Goal: Task Accomplishment & Management: Manage account settings

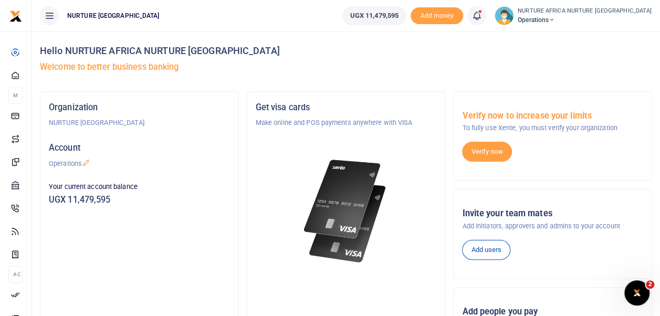
click at [482, 17] on icon at bounding box center [477, 16] width 11 height 12
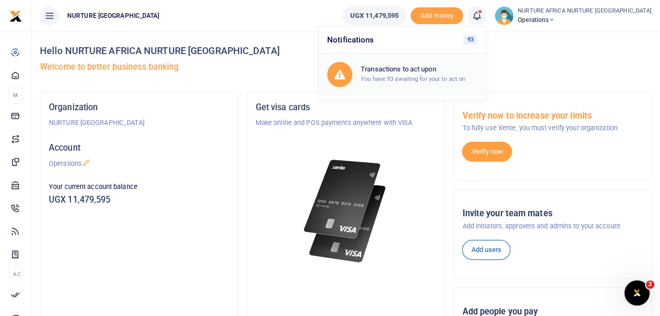
click at [416, 78] on small "You have 93 awaiting for your to act on" at bounding box center [413, 78] width 105 height 7
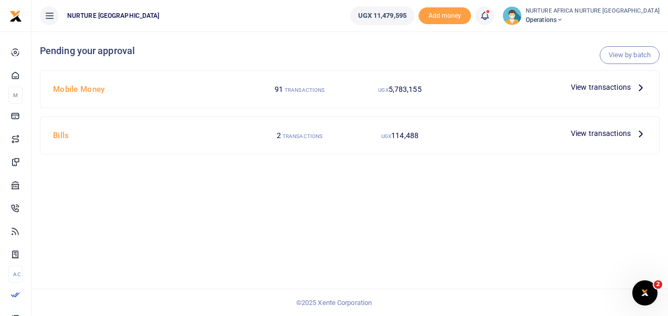
click at [599, 86] on span "View transactions" at bounding box center [601, 87] width 60 height 12
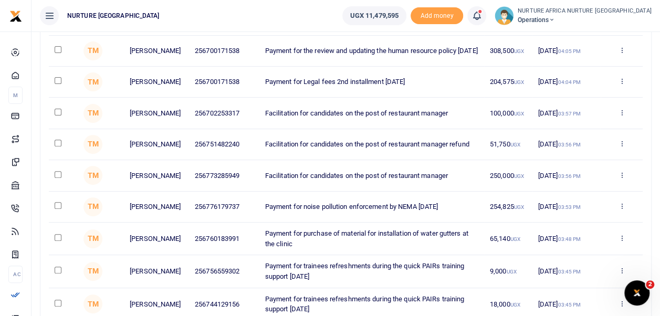
scroll to position [126, 0]
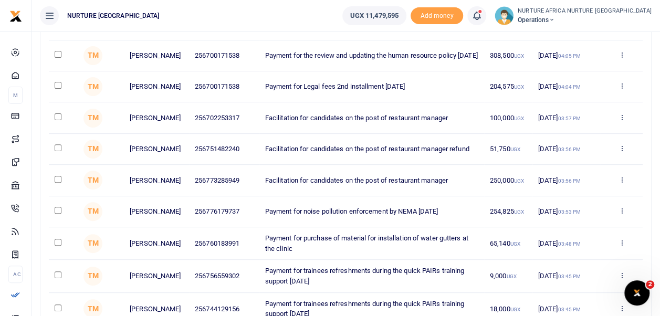
click at [56, 151] on input "checkbox" at bounding box center [58, 147] width 7 height 7
checkbox input "true"
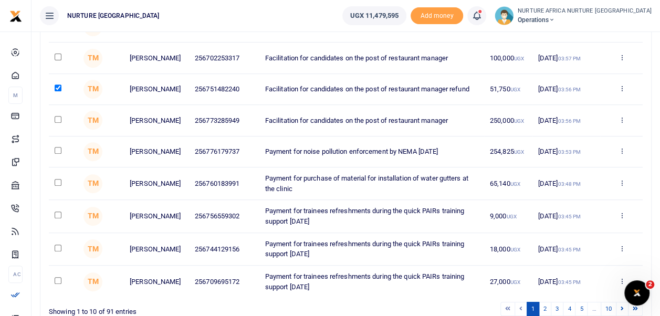
scroll to position [261, 0]
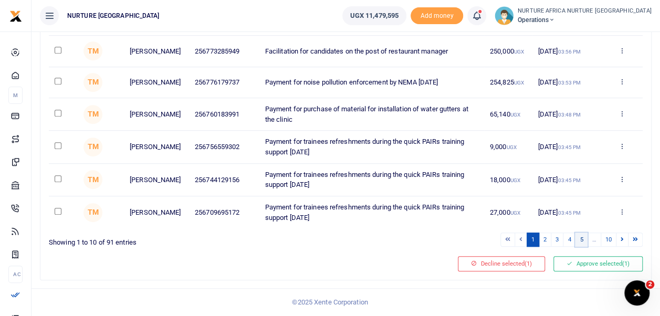
click at [584, 240] on link "5" at bounding box center [581, 240] width 13 height 14
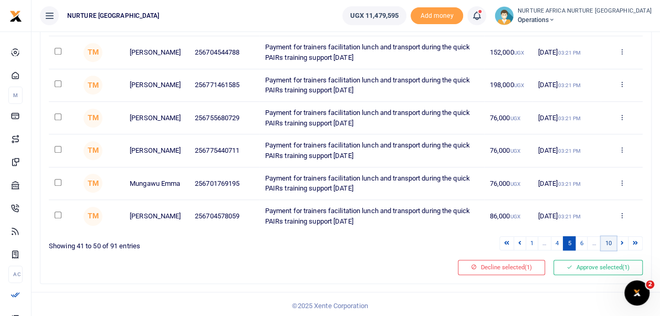
click at [611, 243] on link "10" at bounding box center [609, 243] width 16 height 14
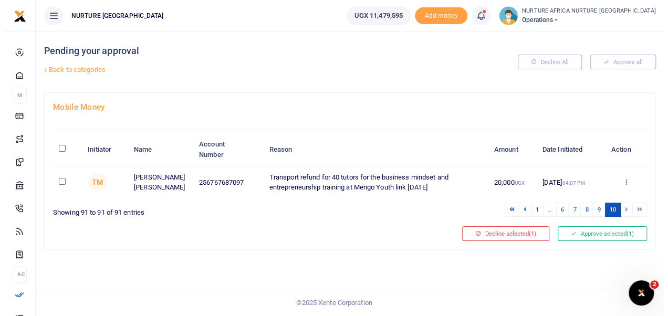
scroll to position [0, 0]
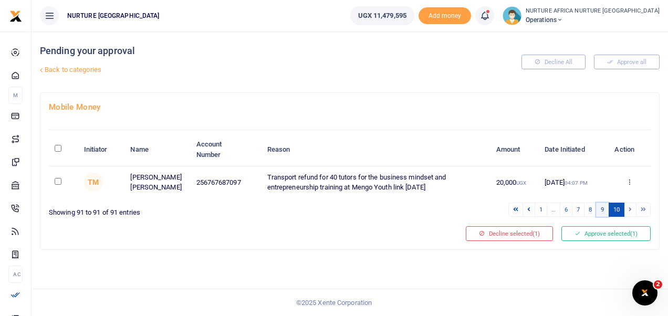
click at [604, 208] on link "9" at bounding box center [602, 210] width 13 height 14
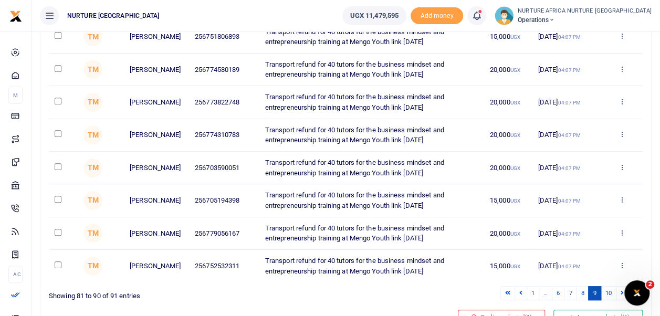
scroll to position [271, 0]
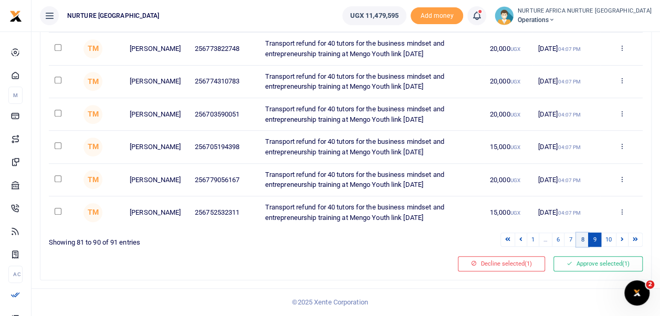
click at [584, 242] on link "8" at bounding box center [582, 240] width 13 height 14
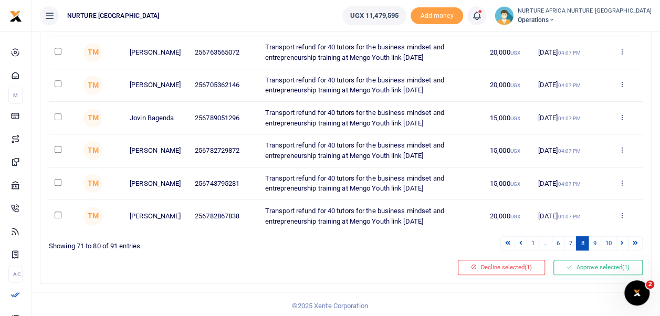
click at [584, 242] on link "8" at bounding box center [582, 243] width 13 height 14
click at [574, 242] on link "7" at bounding box center [570, 243] width 13 height 14
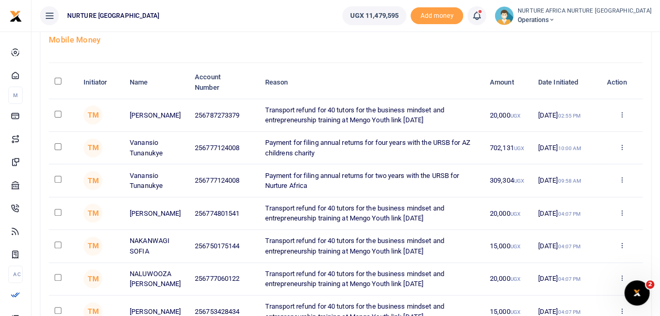
scroll to position [68, 0]
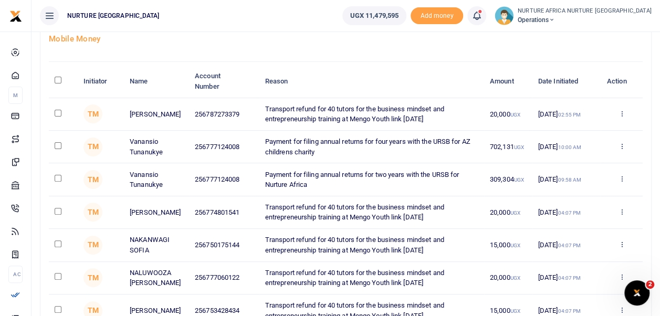
click at [58, 144] on input "checkbox" at bounding box center [58, 145] width 7 height 7
checkbox input "true"
click at [59, 175] on input "checkbox" at bounding box center [58, 178] width 7 height 7
checkbox input "true"
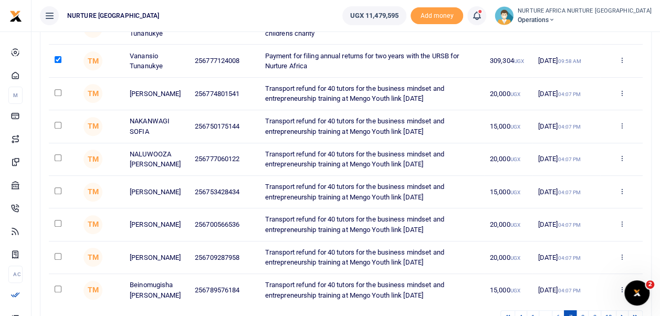
scroll to position [261, 0]
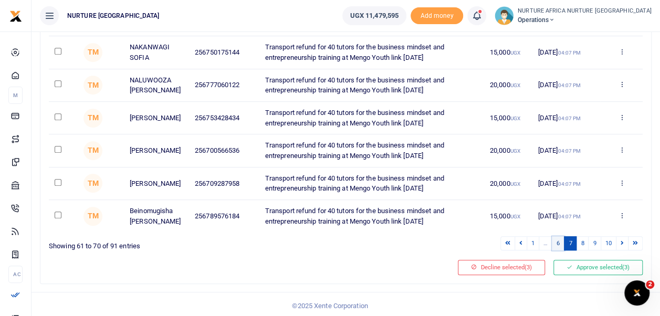
click at [559, 240] on link "6" at bounding box center [558, 243] width 13 height 14
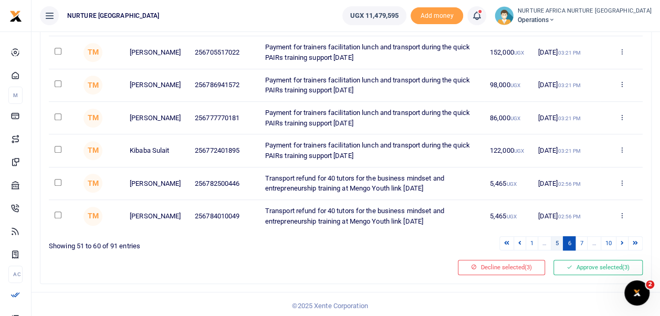
click at [558, 236] on link "5" at bounding box center [557, 243] width 13 height 14
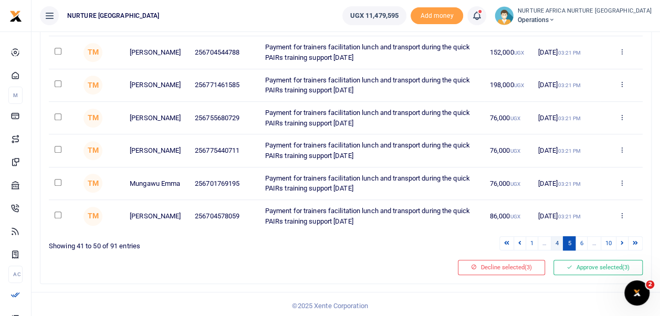
click at [558, 239] on link "4" at bounding box center [557, 243] width 13 height 14
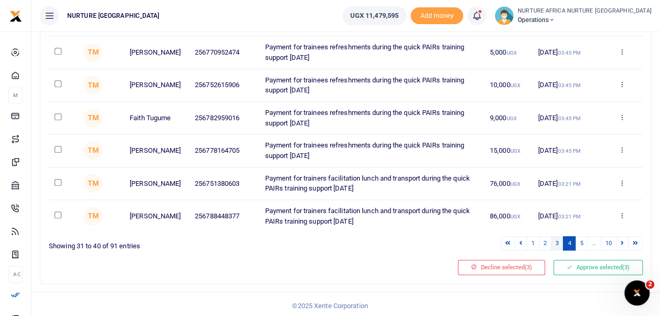
click at [557, 240] on link "3" at bounding box center [557, 243] width 13 height 14
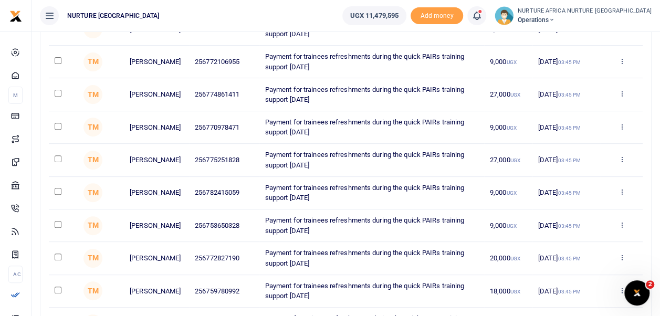
scroll to position [271, 0]
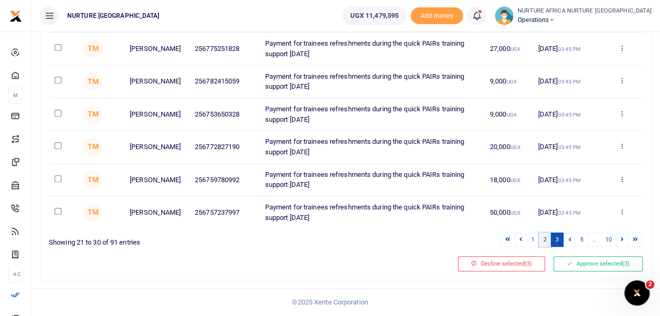
click at [547, 240] on link "2" at bounding box center [545, 240] width 13 height 14
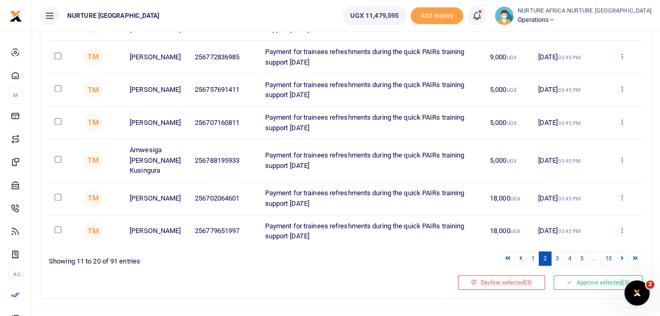
scroll to position [267, 0]
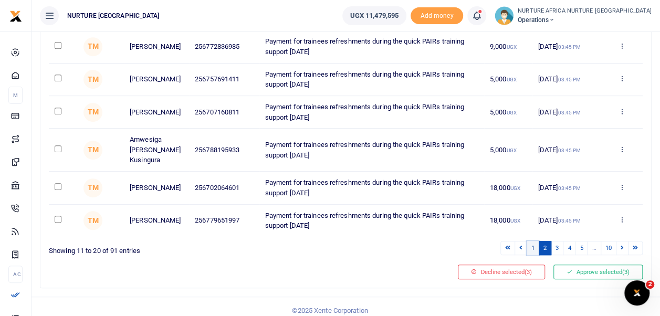
click at [536, 241] on link "1" at bounding box center [533, 248] width 13 height 14
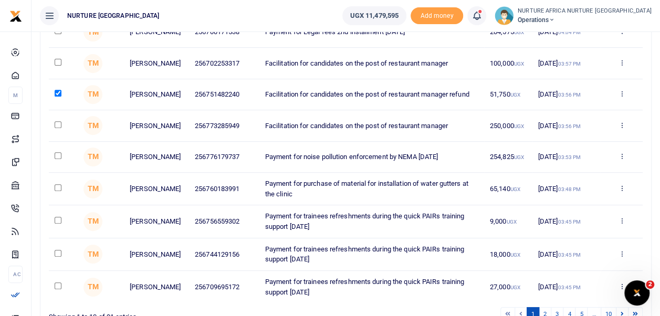
scroll to position [179, 0]
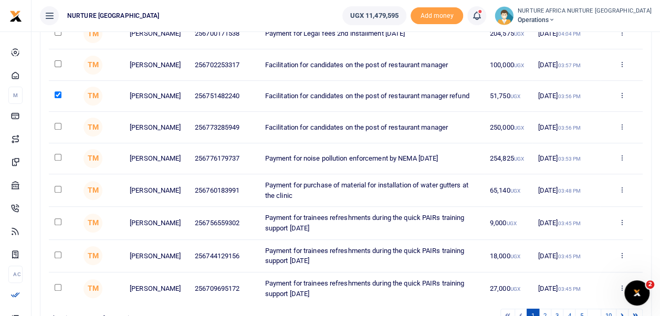
click at [60, 193] on input "checkbox" at bounding box center [58, 189] width 7 height 7
checkbox input "true"
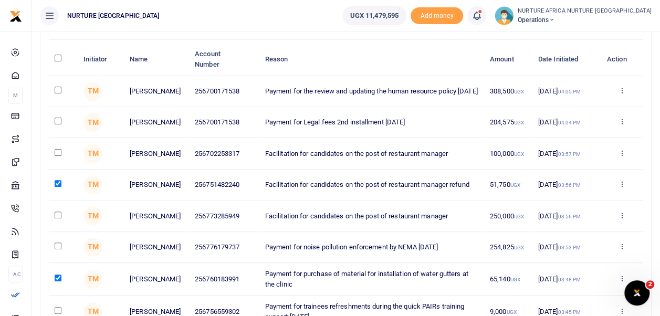
scroll to position [81, 0]
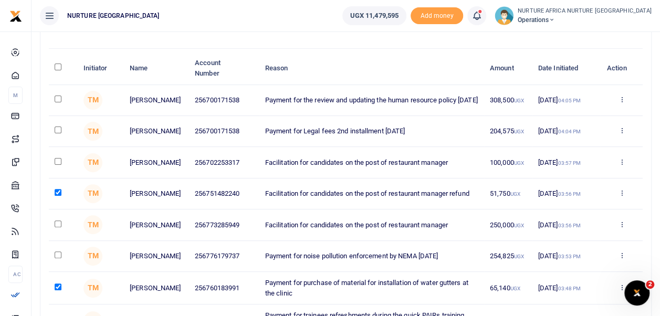
click at [57, 164] on input "checkbox" at bounding box center [58, 161] width 7 height 7
checkbox input "true"
click at [59, 227] on input "checkbox" at bounding box center [58, 224] width 7 height 7
checkbox input "true"
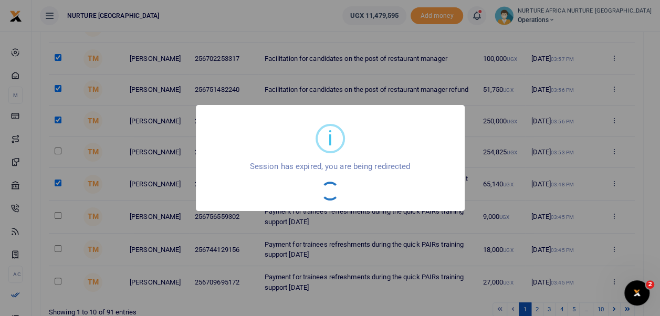
scroll to position [261, 0]
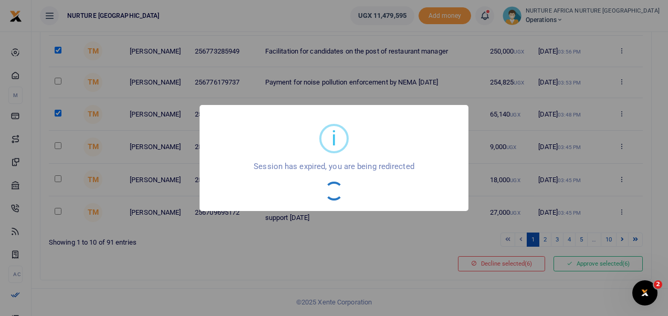
drag, startPoint x: 664, startPoint y: 215, endPoint x: 649, endPoint y: 276, distance: 62.7
click at [649, 276] on html "Start Dashboard M ake Payments Cards Xente Transfers Mobile Money Banks Airtime" at bounding box center [334, 31] width 668 height 572
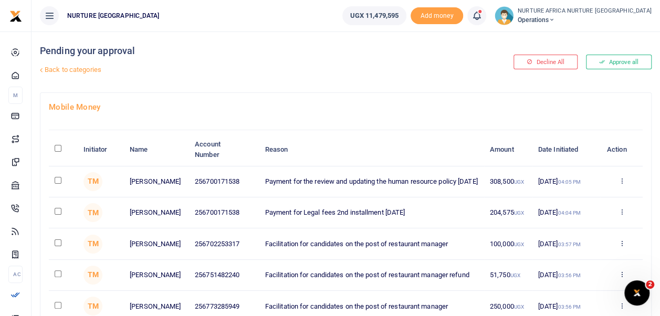
click at [57, 213] on input "checkbox" at bounding box center [58, 211] width 7 height 7
checkbox input "false"
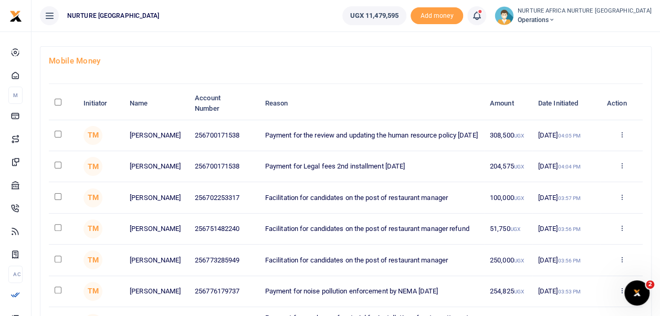
scroll to position [55, 0]
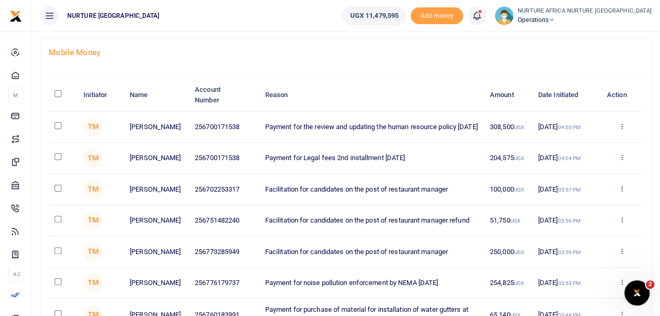
click at [57, 192] on input "checkbox" at bounding box center [58, 188] width 7 height 7
checkbox input "true"
click at [56, 223] on input "checkbox" at bounding box center [58, 219] width 7 height 7
checkbox input "true"
click at [55, 254] on input "checkbox" at bounding box center [58, 250] width 7 height 7
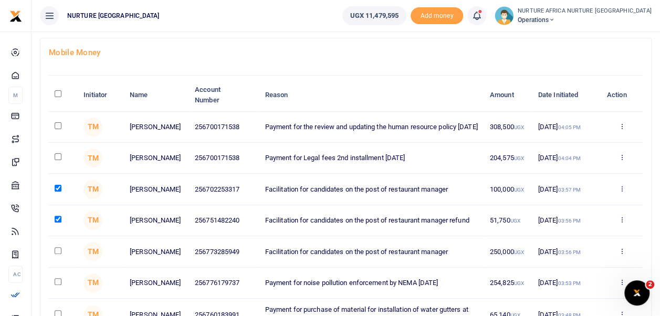
checkbox input "true"
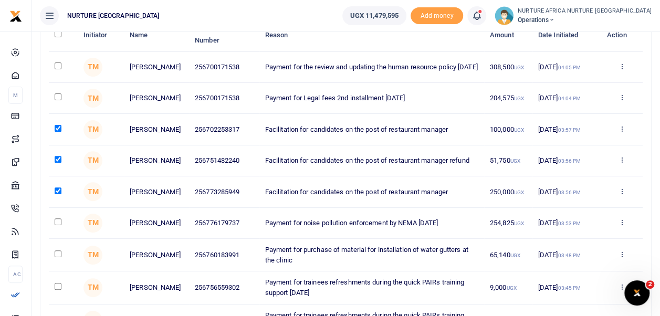
scroll to position [131, 0]
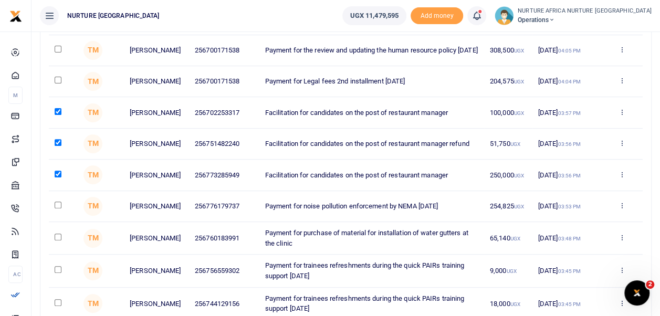
click at [58, 241] on input "checkbox" at bounding box center [58, 237] width 7 height 7
checkbox input "true"
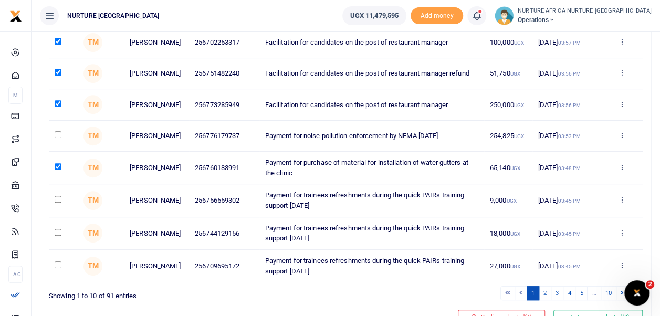
scroll to position [208, 0]
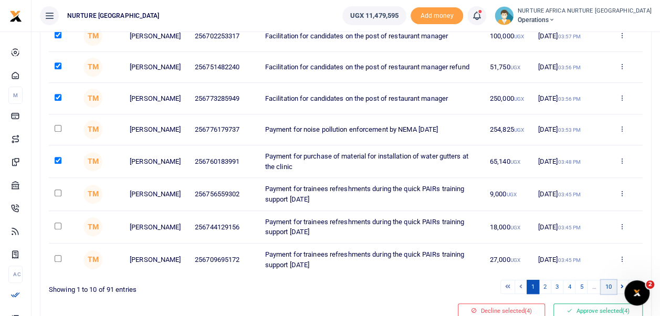
click at [609, 294] on link "10" at bounding box center [609, 287] width 16 height 14
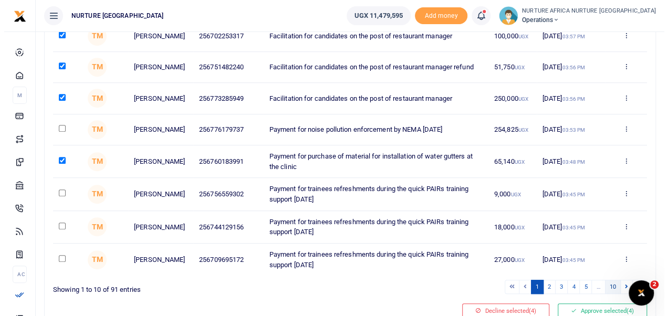
scroll to position [0, 0]
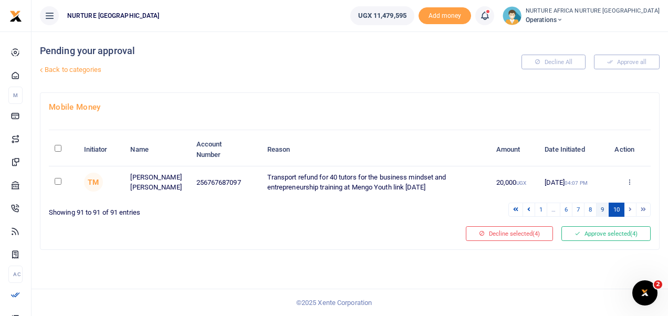
click at [602, 208] on link "9" at bounding box center [602, 210] width 13 height 14
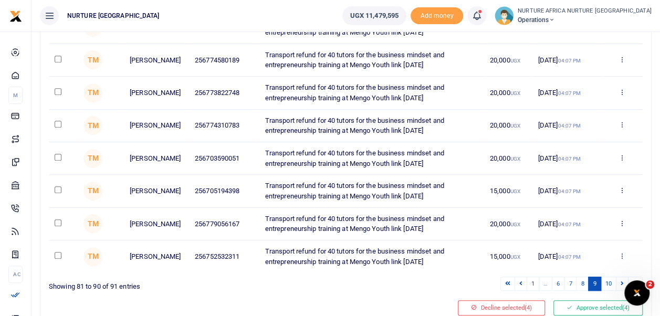
scroll to position [271, 0]
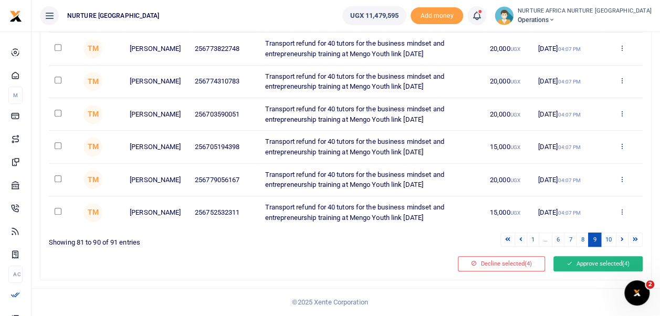
click at [606, 264] on button "Approve selected (4)" at bounding box center [598, 263] width 89 height 15
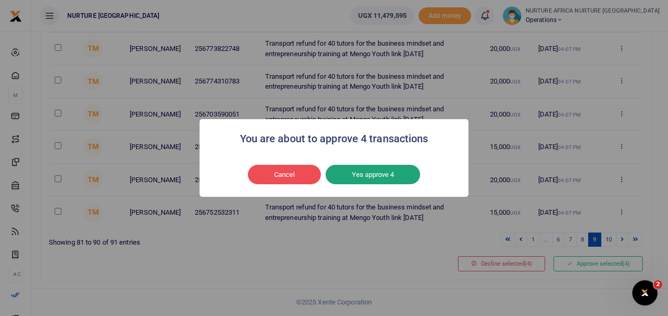
click at [396, 179] on button "Yes approve 4" at bounding box center [373, 175] width 95 height 20
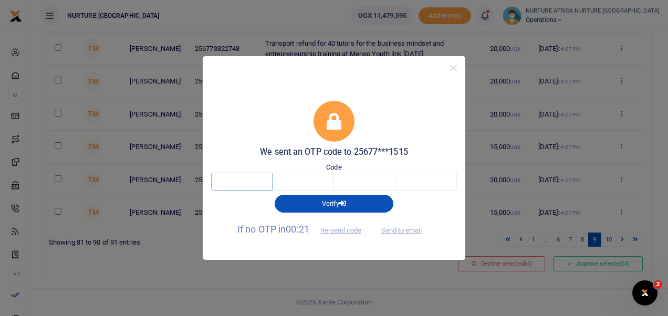
click at [235, 179] on input "text" at bounding box center [241, 182] width 61 height 18
type input "9"
type input "1"
type input "4"
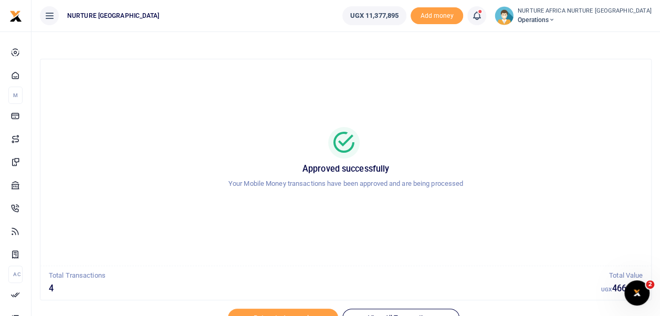
click at [482, 15] on icon at bounding box center [477, 16] width 11 height 12
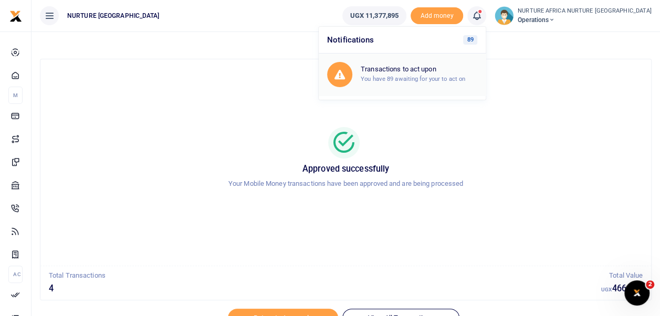
click at [436, 71] on h6 "Transactions to act upon" at bounding box center [419, 69] width 117 height 8
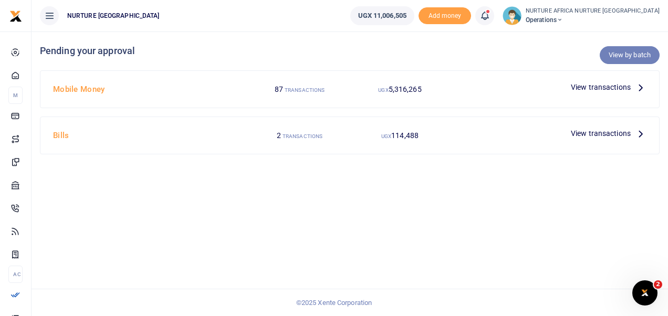
click at [626, 55] on link "View by batch" at bounding box center [630, 55] width 60 height 18
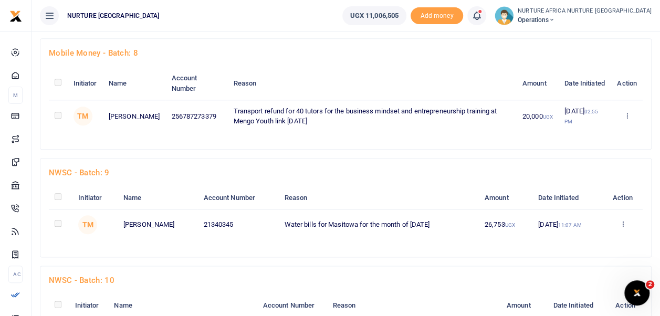
scroll to position [2519, 0]
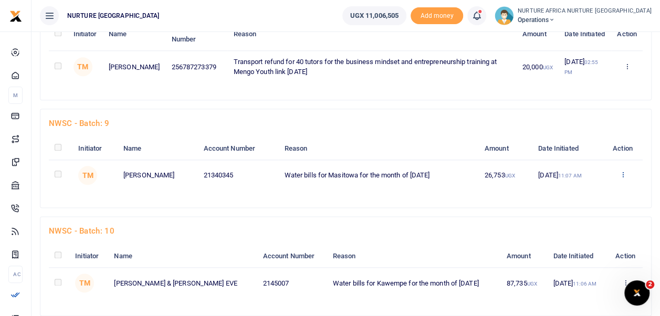
click at [409, 217] on div "NWSC - batch: 10 Initiator Name Account Number Reason Amount Date Initiated Act…" at bounding box center [345, 266] width 611 height 98
click at [592, 185] on link "Approve" at bounding box center [586, 192] width 83 height 15
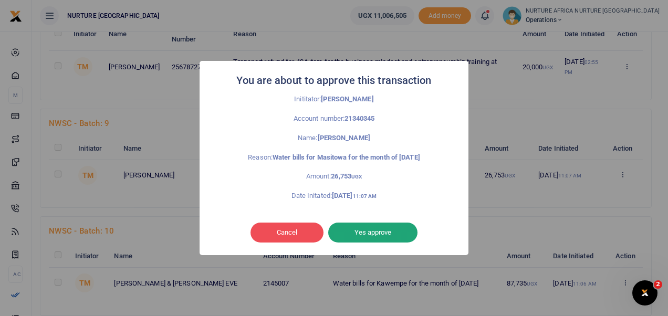
click at [374, 230] on button "Yes approve" at bounding box center [372, 233] width 89 height 20
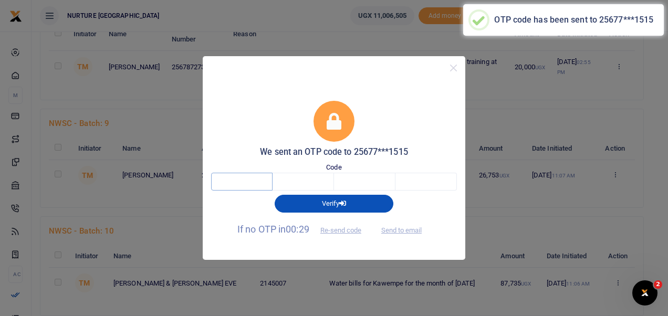
click at [243, 179] on input "text" at bounding box center [241, 182] width 61 height 18
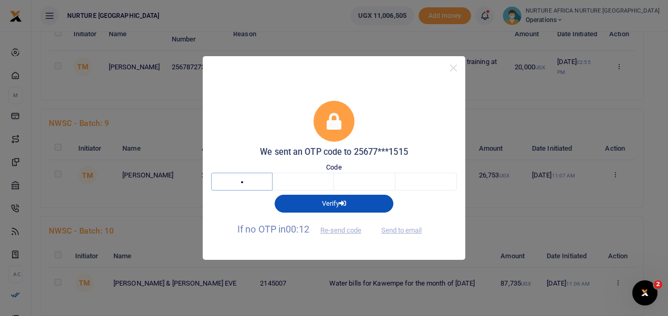
type input "1"
type input "4"
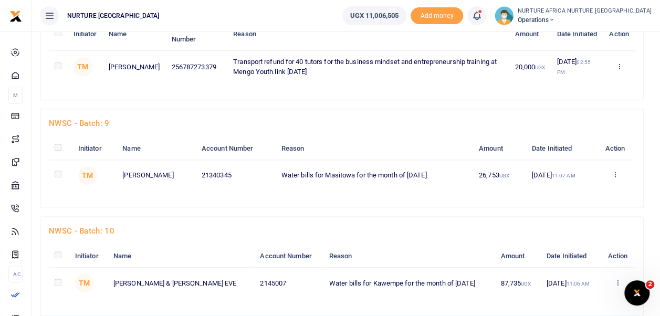
click at [580, 185] on link "Approve" at bounding box center [578, 192] width 83 height 15
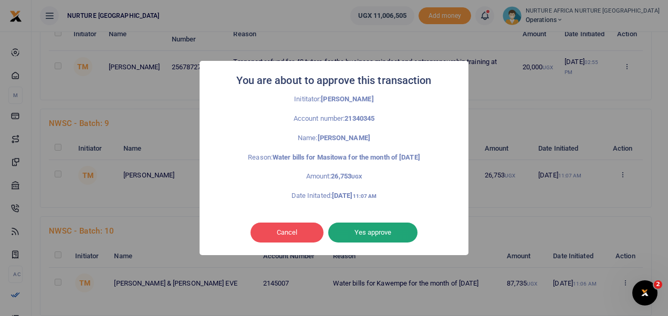
click at [363, 237] on button "Yes approve" at bounding box center [372, 233] width 89 height 20
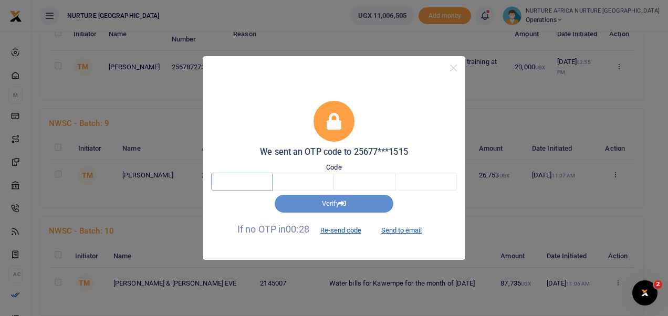
click at [251, 181] on input "text" at bounding box center [241, 182] width 61 height 18
type input "3"
type input "2"
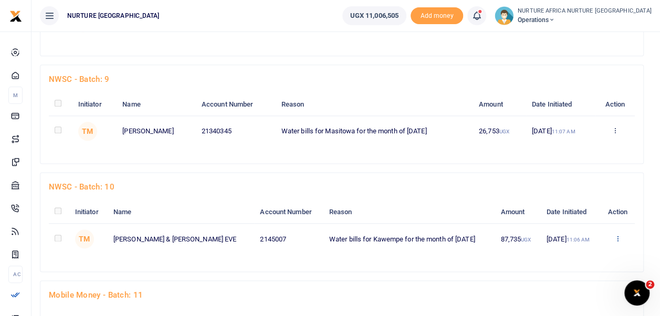
scroll to position [2564, 0]
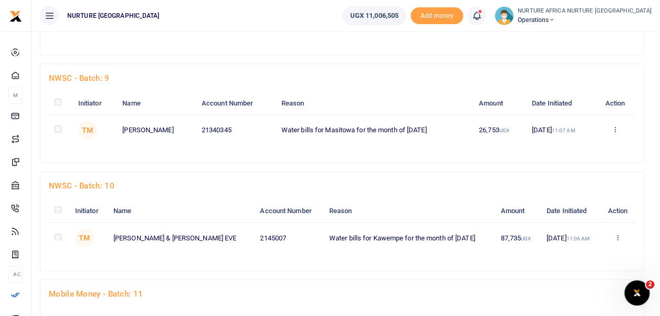
click at [572, 247] on link "Approve" at bounding box center [580, 254] width 83 height 15
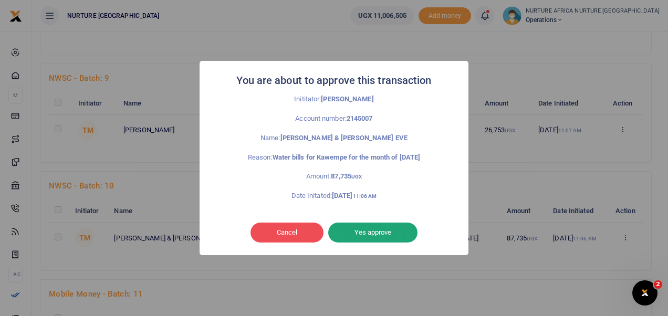
click at [368, 229] on button "Yes approve" at bounding box center [372, 233] width 89 height 20
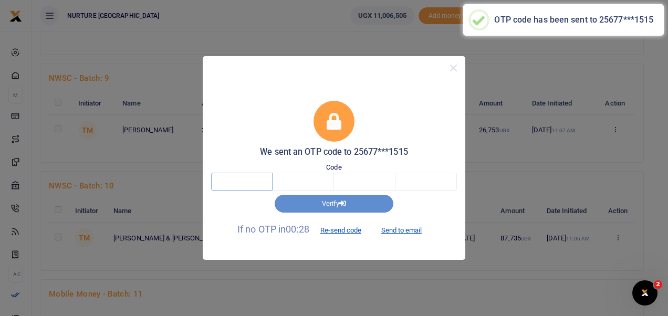
click at [243, 175] on input "text" at bounding box center [241, 182] width 61 height 18
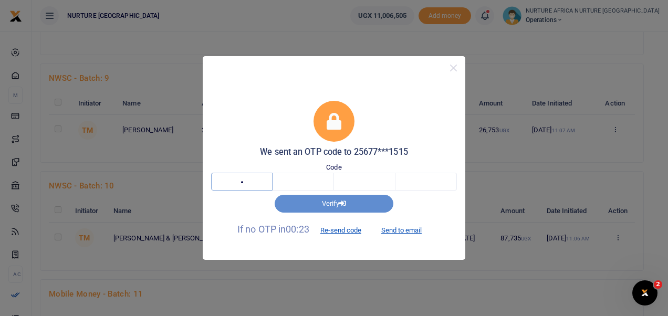
type input "4"
type input "7"
type input "3"
type input "7"
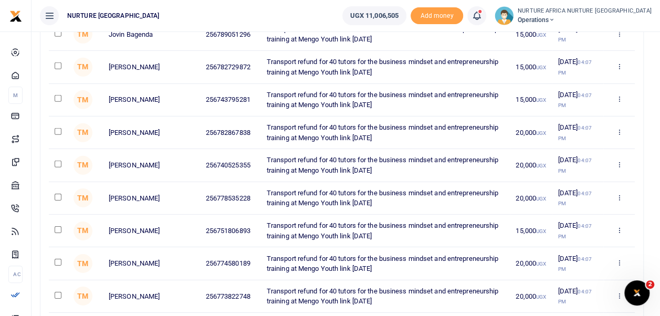
scroll to position [0, 0]
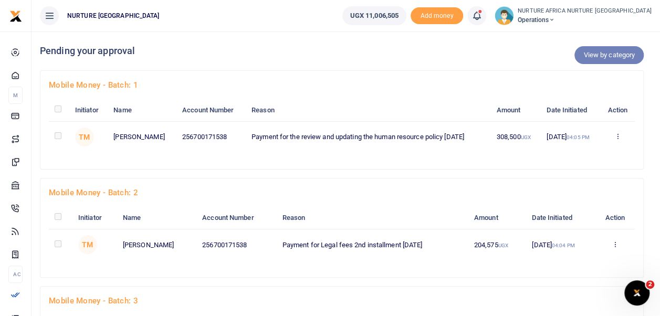
click at [634, 53] on link "View by category" at bounding box center [609, 55] width 69 height 18
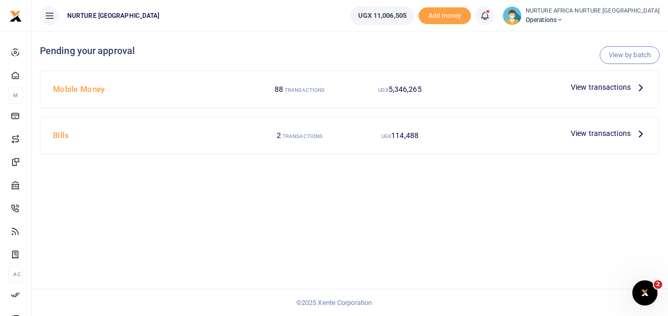
click at [584, 130] on span "View transactions" at bounding box center [601, 134] width 60 height 12
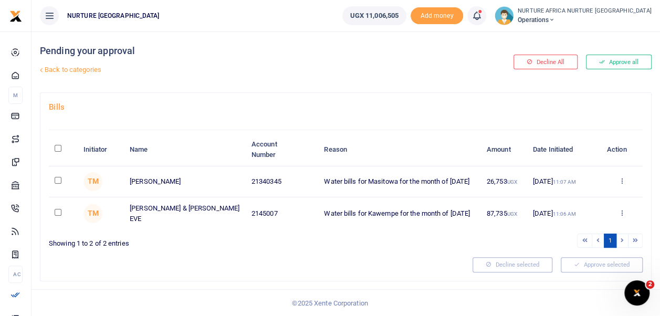
click at [58, 179] on input "checkbox" at bounding box center [58, 180] width 7 height 7
checkbox input "true"
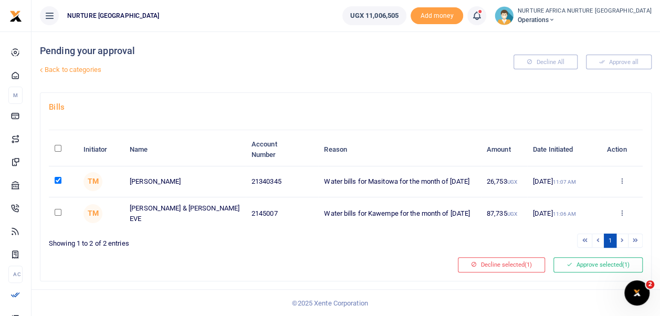
click at [57, 211] on input "checkbox" at bounding box center [58, 212] width 7 height 7
checkbox input "true"
click at [567, 265] on icon at bounding box center [570, 264] width 6 height 7
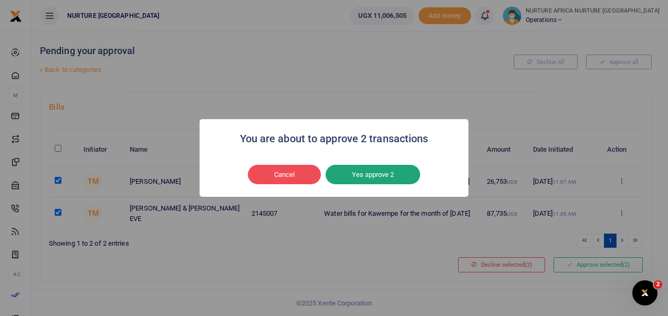
click at [397, 179] on button "Yes approve 2" at bounding box center [373, 175] width 95 height 20
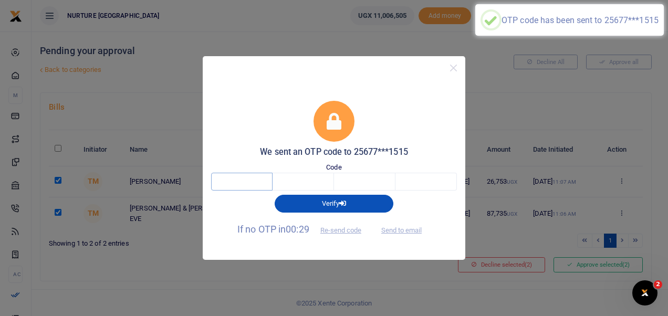
click at [242, 185] on input "text" at bounding box center [241, 182] width 61 height 18
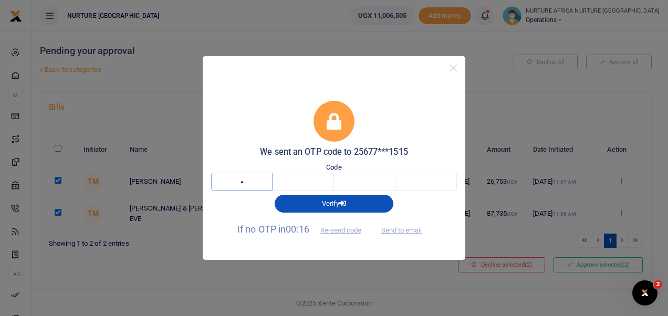
type input "6"
type input "1"
type input "0"
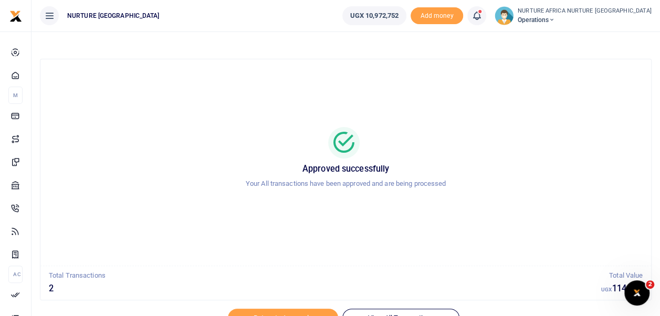
click at [482, 16] on icon at bounding box center [477, 16] width 11 height 12
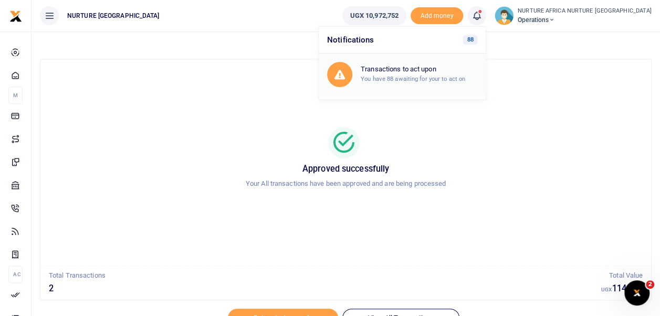
click at [473, 71] on h6 "Transactions to act upon" at bounding box center [419, 69] width 117 height 8
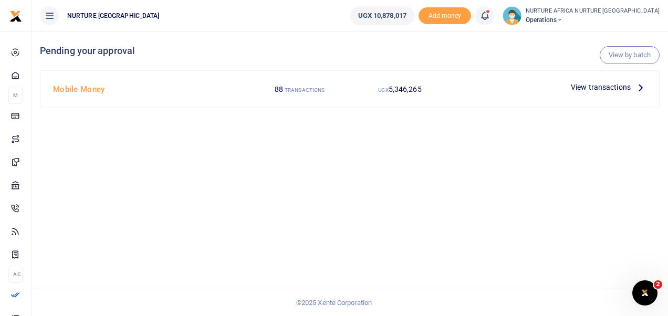
click at [587, 84] on span "View transactions" at bounding box center [601, 87] width 60 height 12
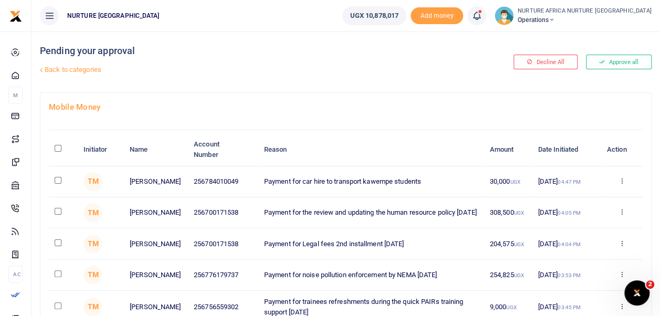
click at [58, 179] on input "checkbox" at bounding box center [58, 180] width 7 height 7
checkbox input "true"
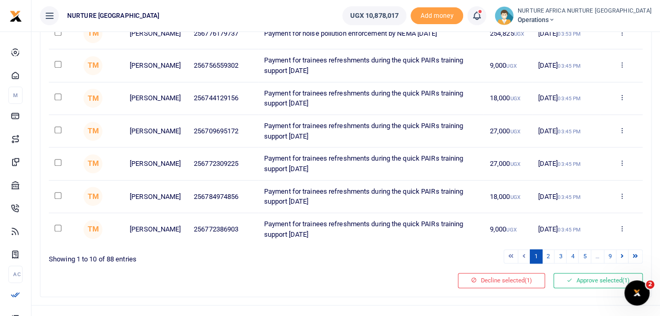
scroll to position [261, 0]
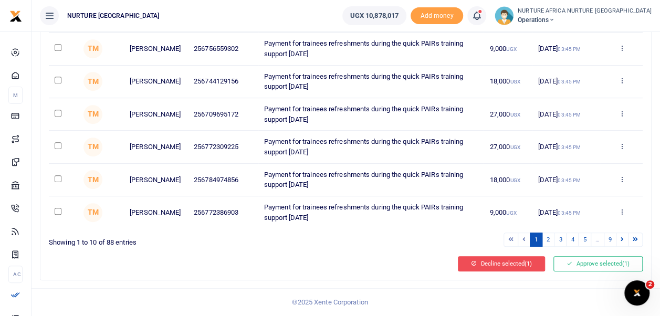
click at [509, 267] on button "Decline selected (1)" at bounding box center [501, 263] width 87 height 15
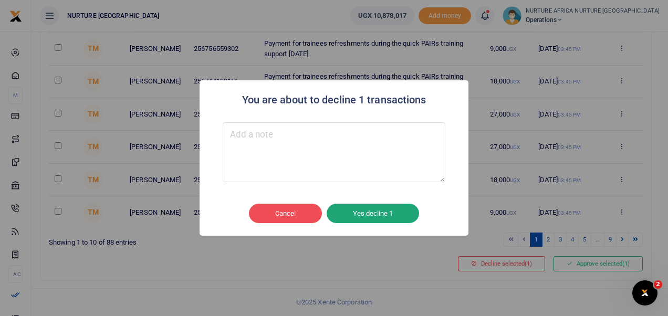
click at [380, 206] on button "Yes decline 1" at bounding box center [373, 214] width 92 height 20
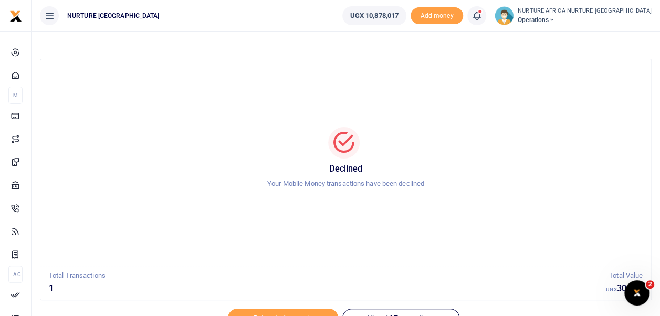
click at [482, 18] on icon at bounding box center [477, 16] width 11 height 12
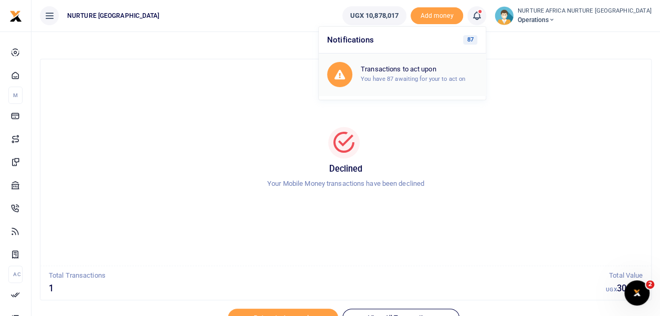
click at [452, 76] on small "You have 87 awaiting for your to act on" at bounding box center [413, 78] width 105 height 7
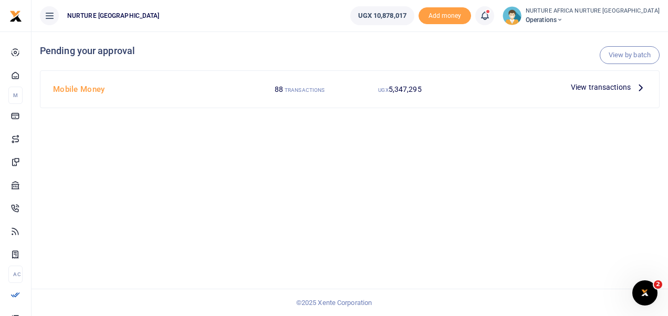
click at [600, 89] on span "View transactions" at bounding box center [601, 87] width 60 height 12
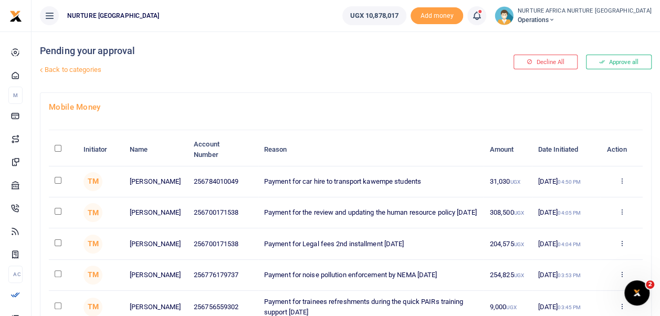
click at [59, 180] on input "checkbox" at bounding box center [58, 180] width 7 height 7
checkbox input "true"
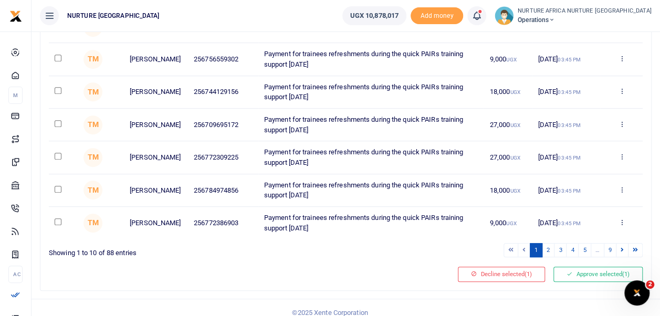
scroll to position [261, 0]
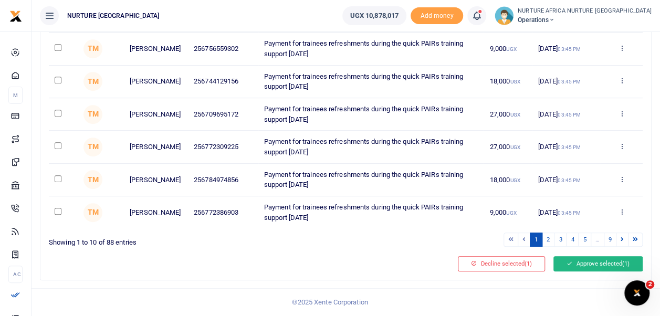
click at [604, 264] on button "Approve selected (1)" at bounding box center [598, 263] width 89 height 15
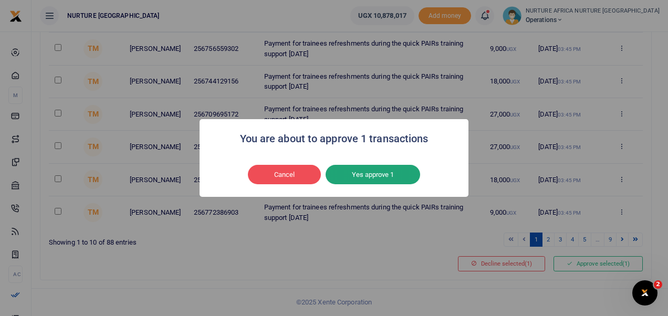
click at [379, 180] on button "Yes approve 1" at bounding box center [373, 175] width 95 height 20
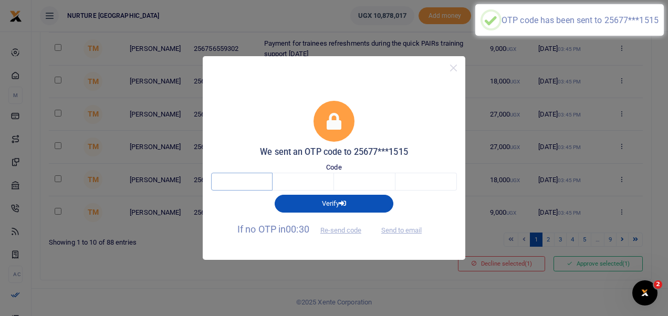
click at [237, 187] on input "text" at bounding box center [241, 182] width 61 height 18
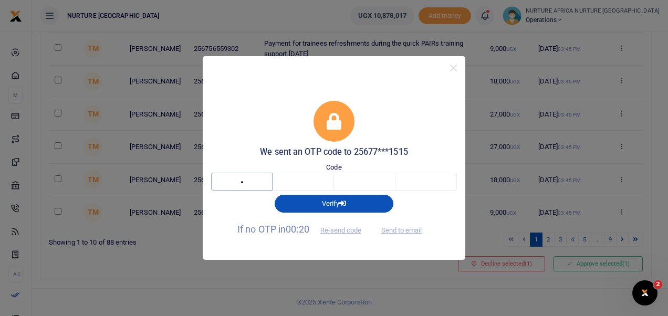
type input "9"
type input "1"
type input "2"
type input "3"
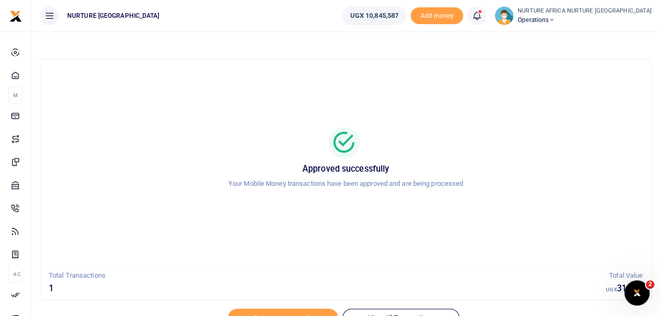
click at [482, 17] on icon at bounding box center [477, 16] width 11 height 12
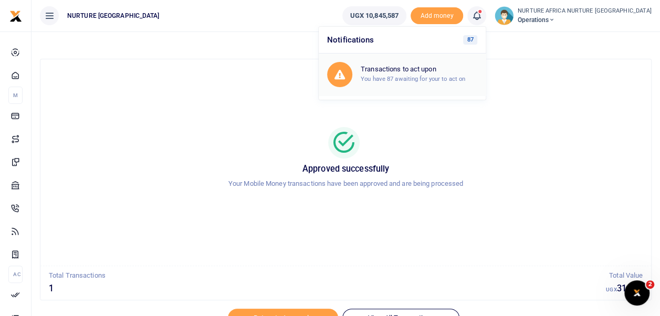
click at [438, 80] on small "You have 87 awaiting for your to act on" at bounding box center [413, 78] width 105 height 7
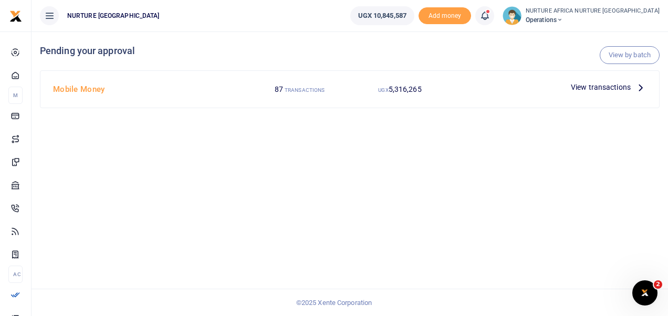
click at [602, 84] on span "View transactions" at bounding box center [601, 87] width 60 height 12
